Goal: Task Accomplishment & Management: Complete application form

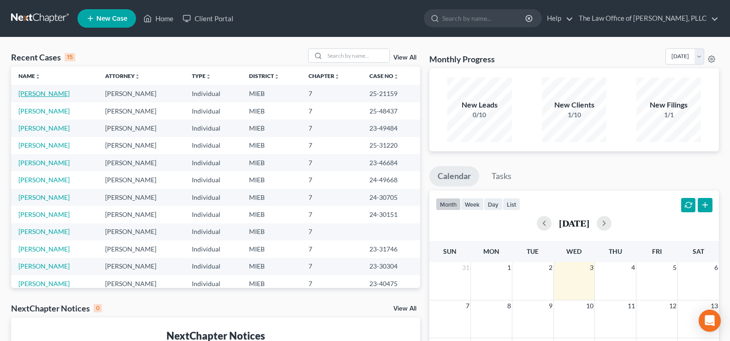
click at [36, 94] on link "[PERSON_NAME]" at bounding box center [43, 93] width 51 height 8
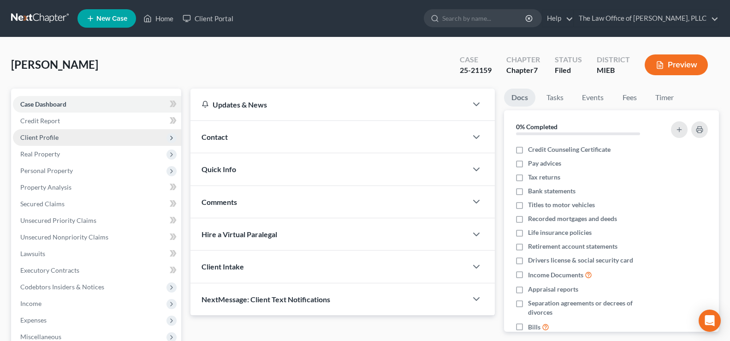
click at [45, 133] on span "Client Profile" at bounding box center [39, 137] width 38 height 8
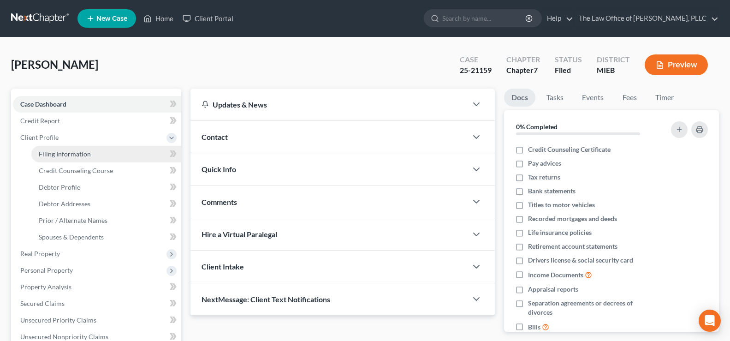
click at [52, 147] on link "Filing Information" at bounding box center [106, 154] width 150 height 17
select select "2"
select select "0"
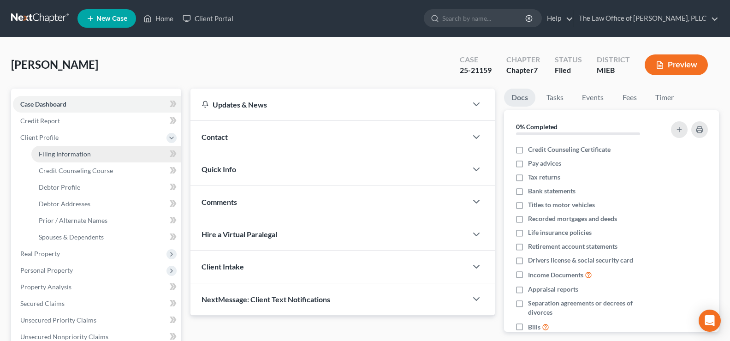
select select "23"
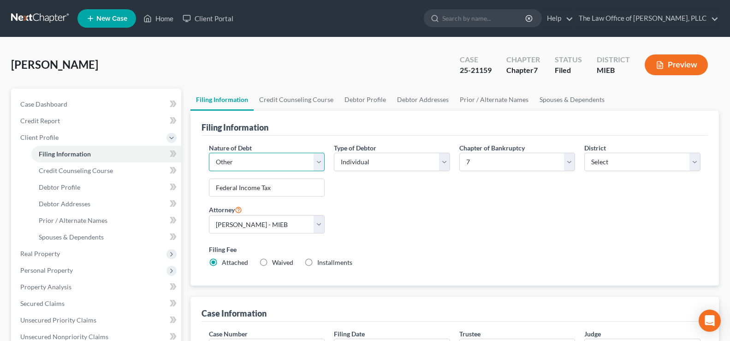
click at [316, 167] on select "Select Business Consumer Other" at bounding box center [267, 162] width 116 height 18
select select "1"
click at [209, 153] on select "Select Business Consumer Other" at bounding box center [267, 162] width 116 height 18
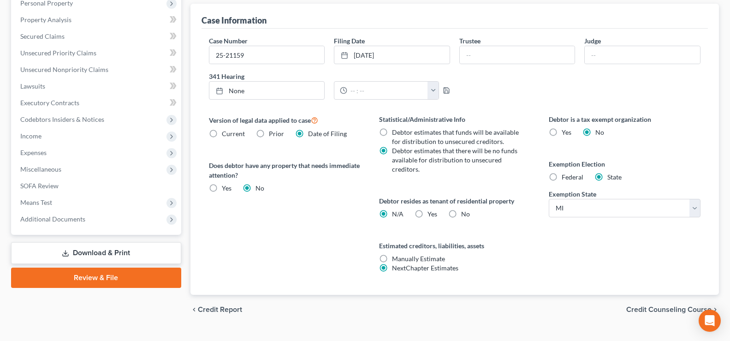
scroll to position [277, 0]
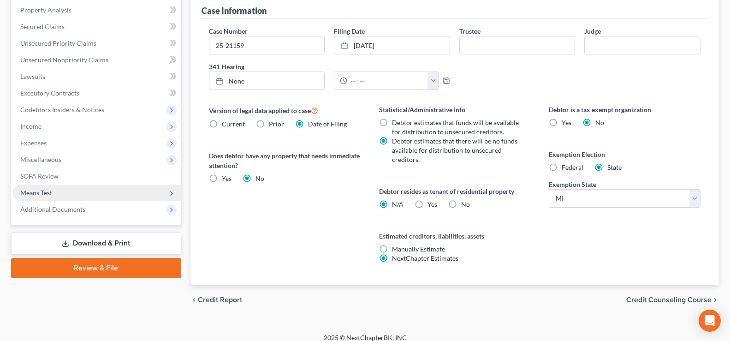
click at [24, 192] on span "Means Test" at bounding box center [36, 193] width 32 height 8
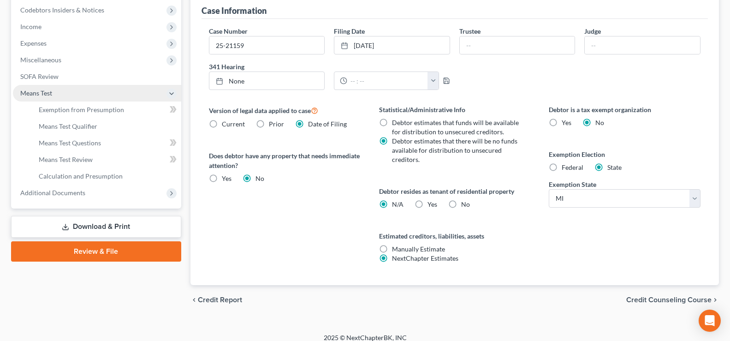
scroll to position [177, 0]
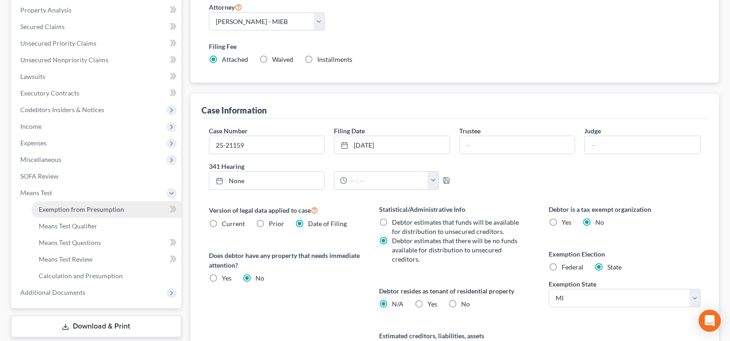
click at [49, 205] on span "Exemption from Presumption" at bounding box center [81, 209] width 85 height 8
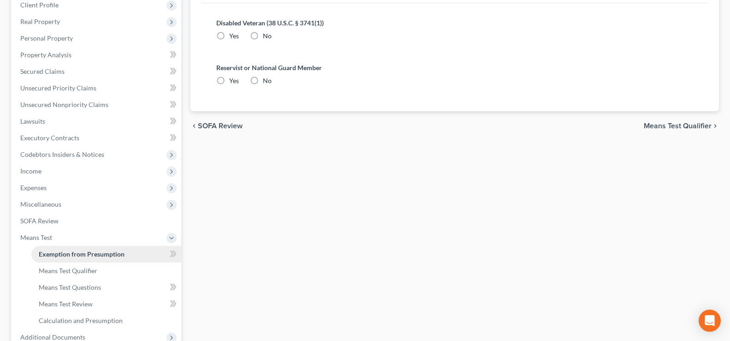
radio input "true"
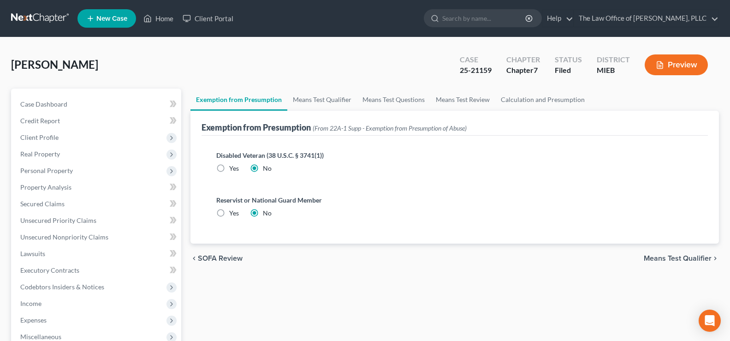
click at [649, 261] on span "Means Test Qualifier" at bounding box center [678, 258] width 68 height 7
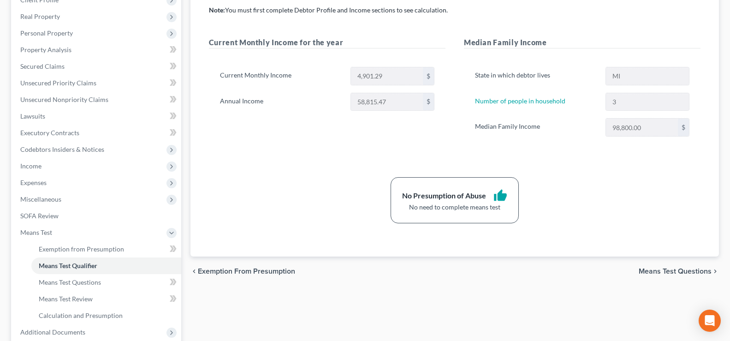
scroll to position [138, 0]
click at [677, 268] on span "Means Test Questions" at bounding box center [675, 270] width 73 height 7
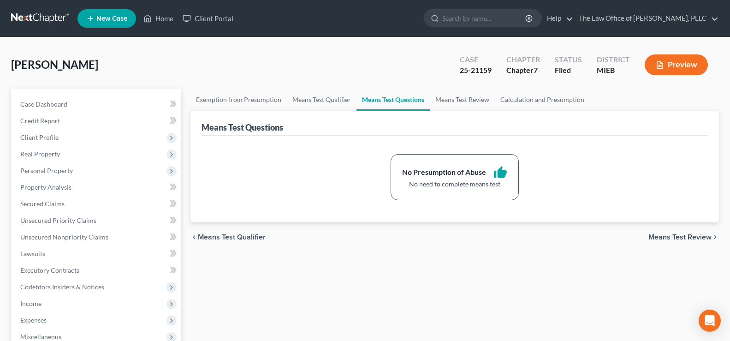
click at [665, 237] on span "Means Test Review" at bounding box center [679, 236] width 63 height 7
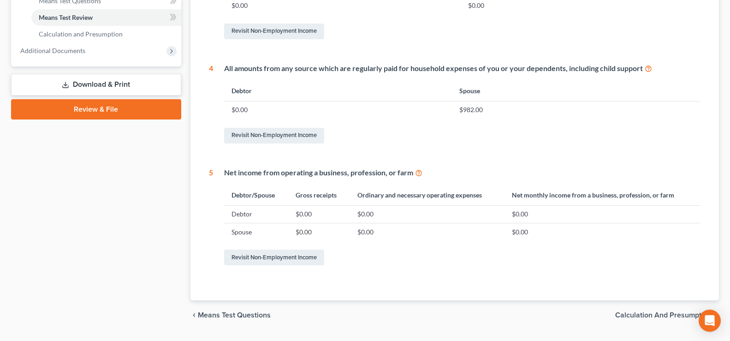
scroll to position [443, 0]
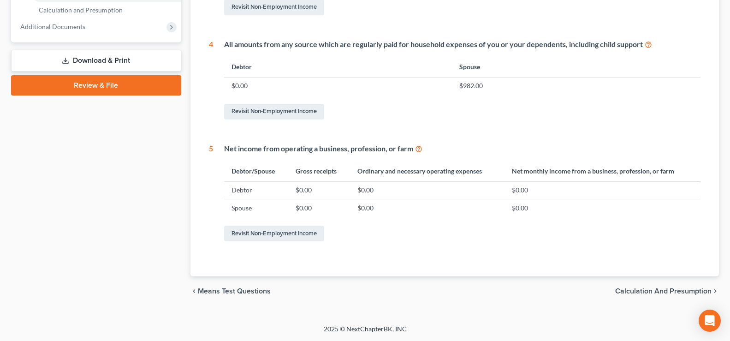
click at [629, 290] on span "Calculation and Presumption" at bounding box center [663, 290] width 96 height 7
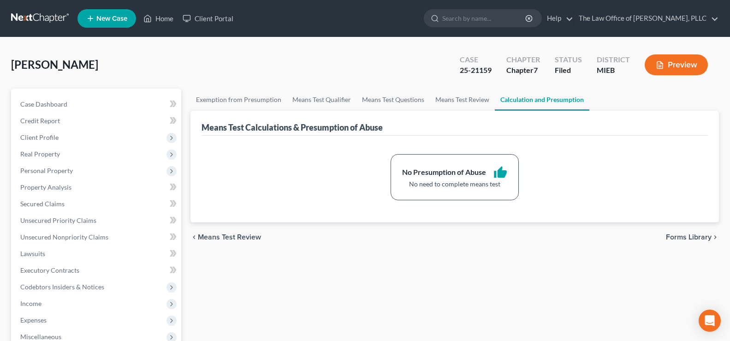
click at [691, 238] on span "Forms Library" at bounding box center [689, 236] width 46 height 7
